Goal: Book appointment/travel/reservation

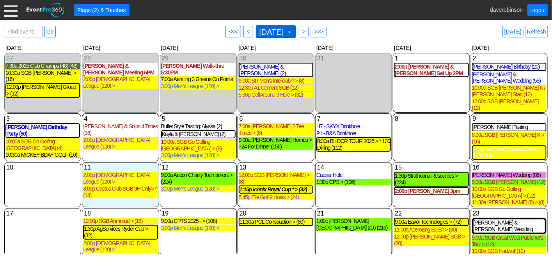
click at [293, 32] on span at bounding box center [289, 32] width 6 height 6
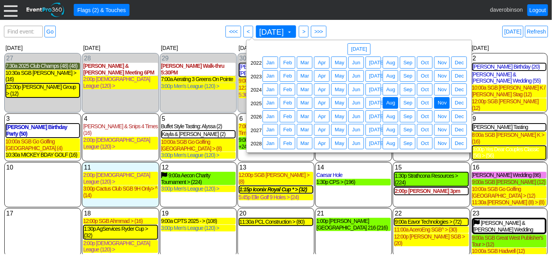
click at [440, 101] on span "Nov" at bounding box center [442, 103] width 12 height 8
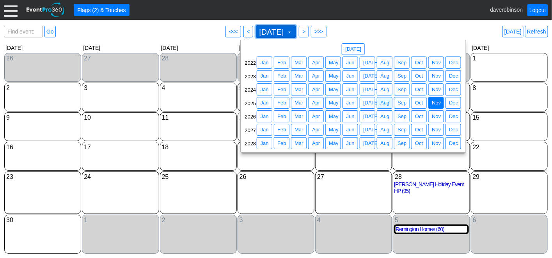
click at [286, 32] on span "[DATE]" at bounding box center [272, 32] width 28 height 8
click at [381, 105] on span "Aug" at bounding box center [385, 103] width 12 height 8
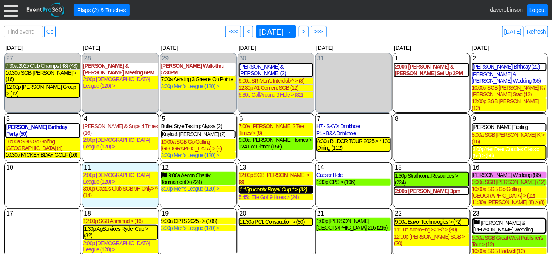
click at [271, 186] on div "1:15p Iconix Royal Cup * > (32)" at bounding box center [276, 189] width 73 height 7
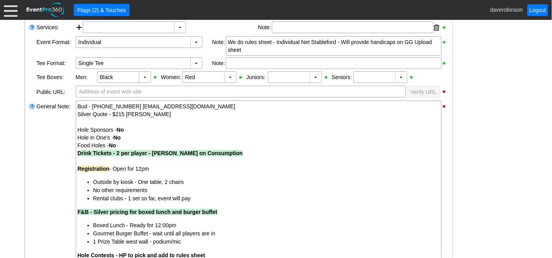
scroll to position [260, 0]
